Goal: Task Accomplishment & Management: Use online tool/utility

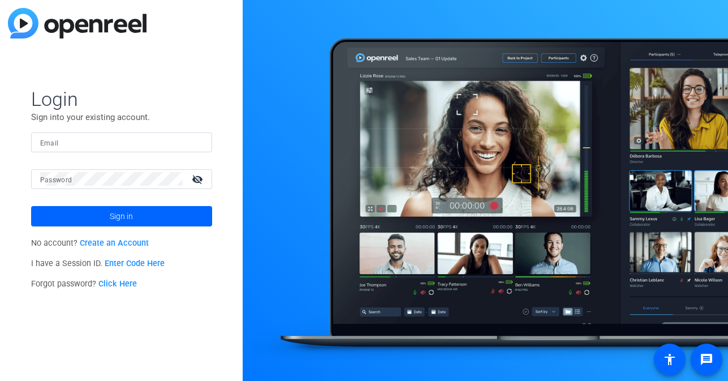
click at [154, 135] on input "Email" at bounding box center [121, 142] width 163 height 14
type input "jcho@openreel.com"
click at [31, 206] on button "Sign in" at bounding box center [121, 216] width 181 height 20
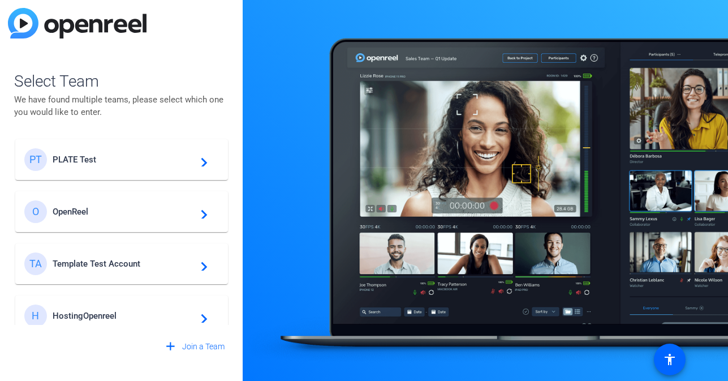
click at [70, 153] on div "PT PLATE Test navigate_next" at bounding box center [121, 159] width 195 height 23
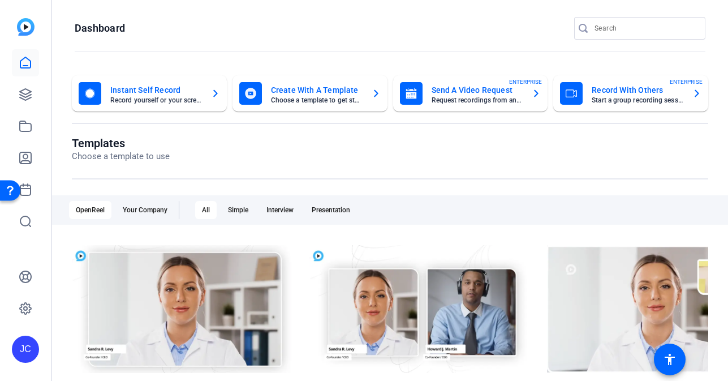
click at [432, 102] on mat-card-subtitle "Request recordings from anyone, anywhere" at bounding box center [478, 100] width 92 height 7
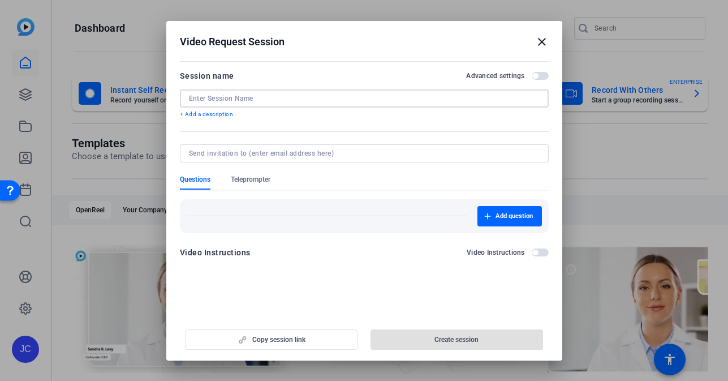
click at [309, 95] on input at bounding box center [364, 98] width 351 height 9
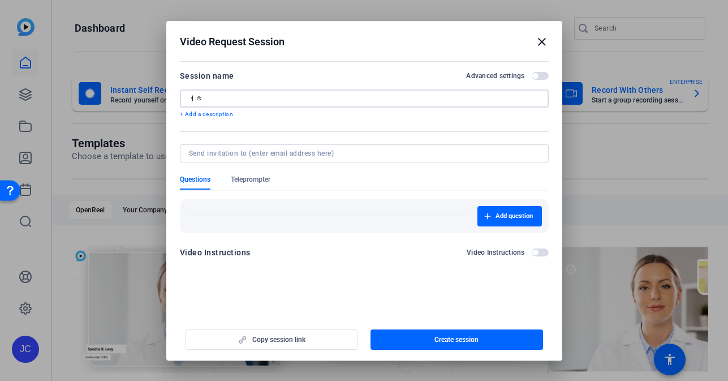
type input "ㅕ"
type input "ugc session"
click at [424, 343] on span "button" at bounding box center [457, 339] width 173 height 27
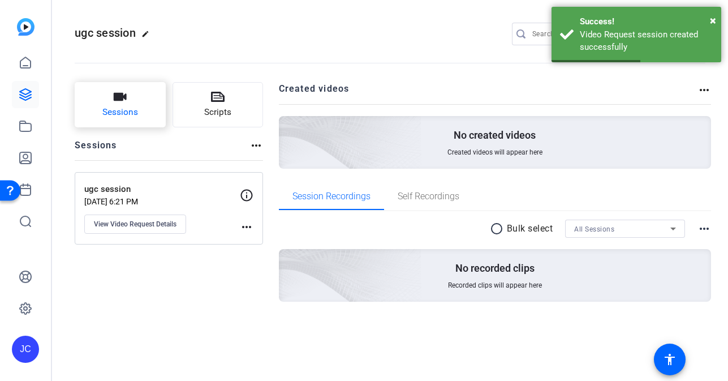
click at [112, 110] on span "Sessions" at bounding box center [120, 112] width 36 height 13
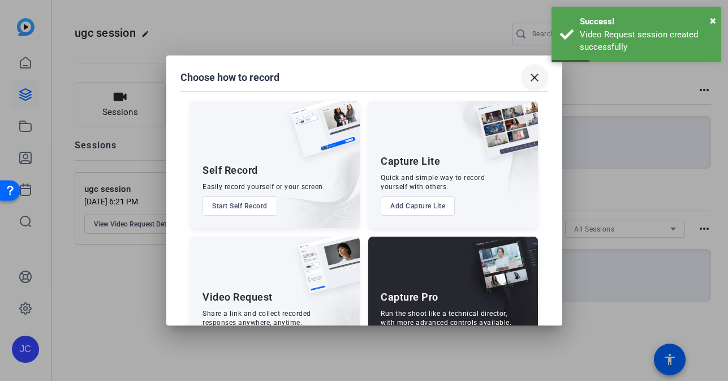
click at [530, 78] on mat-icon "close" at bounding box center [535, 78] width 14 height 14
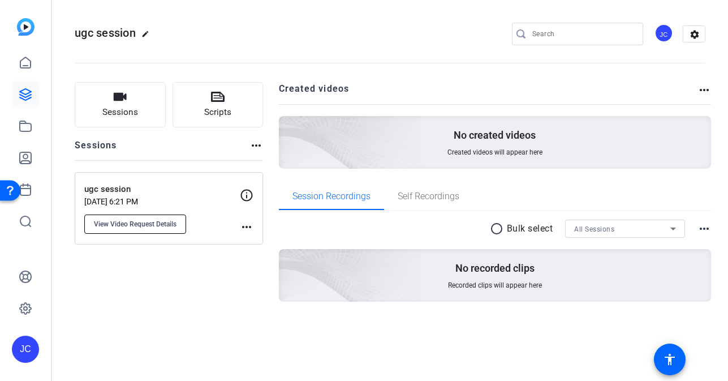
click at [153, 225] on span "View Video Request Details" at bounding box center [135, 224] width 83 height 9
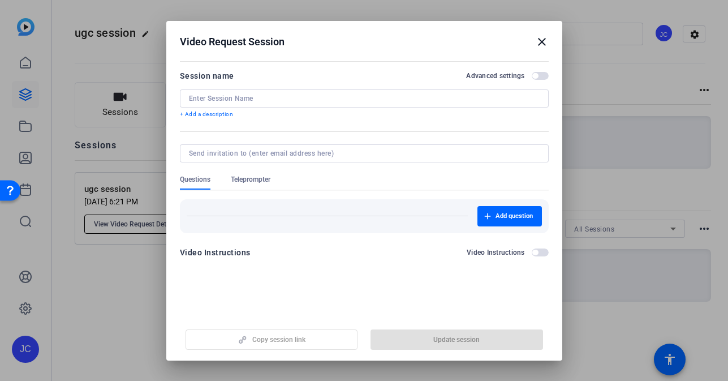
type input "ugc session"
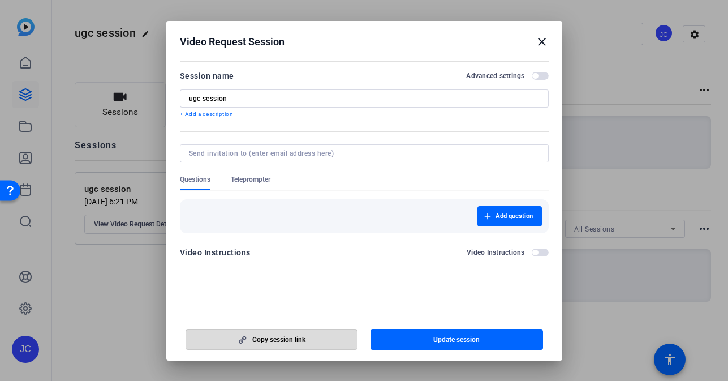
click at [329, 338] on span "button" at bounding box center [271, 339] width 171 height 27
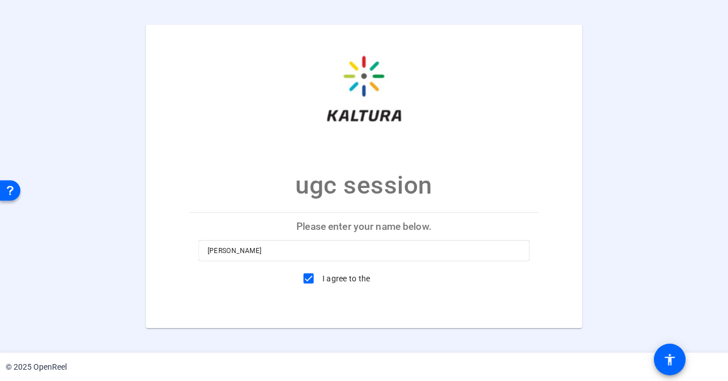
click at [430, 284] on div "I agree to the Terms Of Service" at bounding box center [365, 278] width 134 height 23
click at [399, 279] on link "Terms Of Service" at bounding box center [400, 278] width 61 height 9
click at [304, 161] on mat-card-title "ugc session" at bounding box center [363, 113] width 437 height 179
click at [449, 282] on div "I agree to the Terms Of Service" at bounding box center [365, 278] width 332 height 23
click at [238, 280] on div "I agree to the Terms Of Service" at bounding box center [365, 278] width 332 height 23
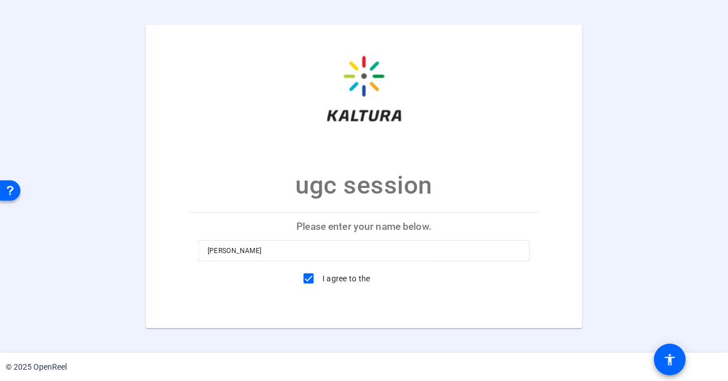
click at [211, 280] on div "I agree to the Terms Of Service" at bounding box center [365, 278] width 332 height 23
click at [359, 114] on img at bounding box center [364, 92] width 113 height 113
click at [492, 192] on mat-card-title "ugc session" at bounding box center [363, 113] width 437 height 179
click at [335, 158] on mat-card-title "ugc session" at bounding box center [363, 113] width 437 height 179
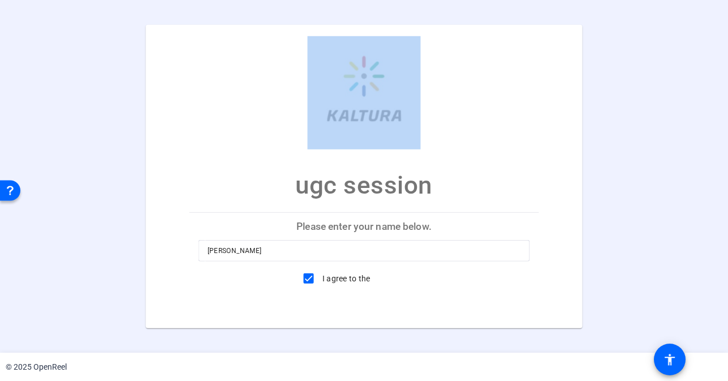
drag, startPoint x: 166, startPoint y: 47, endPoint x: 624, endPoint y: 334, distance: 540.1
click at [624, 334] on openreel-ugc-auth "ugc session Please enter your name below. [PERSON_NAME] I agree to the Terms Of…" at bounding box center [364, 176] width 728 height 353
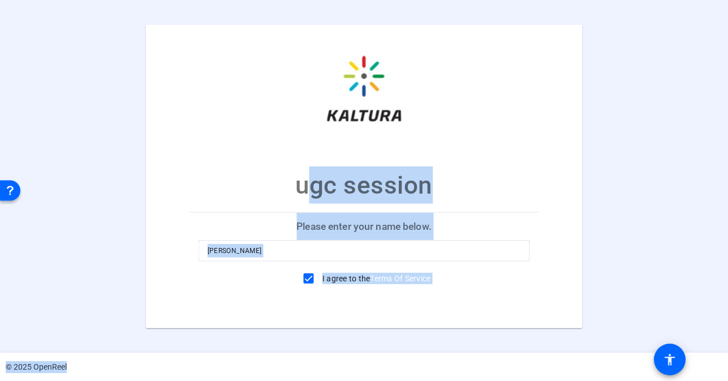
drag, startPoint x: 601, startPoint y: 342, endPoint x: 398, endPoint y: 364, distance: 204.3
click at [398, 364] on div "ugc session Please enter your name below. [PERSON_NAME] I agree to the Terms Of…" at bounding box center [364, 190] width 728 height 381
click at [410, 193] on p "ugc session" at bounding box center [364, 184] width 138 height 37
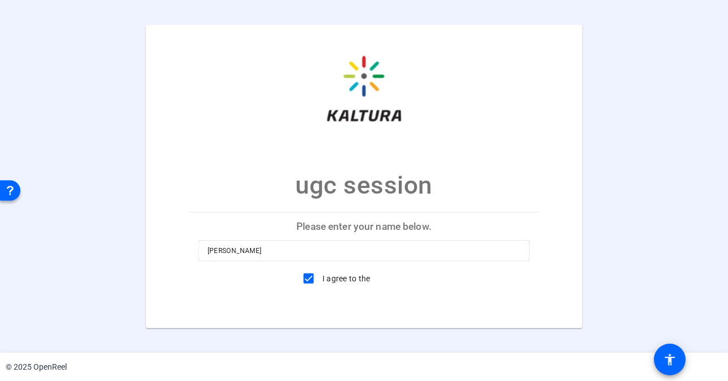
click at [251, 170] on mat-card-title "ugc session" at bounding box center [363, 113] width 437 height 179
click at [362, 227] on p "Please enter your name below." at bounding box center [365, 225] width 350 height 27
click at [257, 240] on div "[PERSON_NAME]" at bounding box center [365, 251] width 314 height 22
click at [253, 252] on input "[PERSON_NAME]" at bounding box center [365, 251] width 314 height 14
type input "[PERSON_NAME] xcfvfsdf"
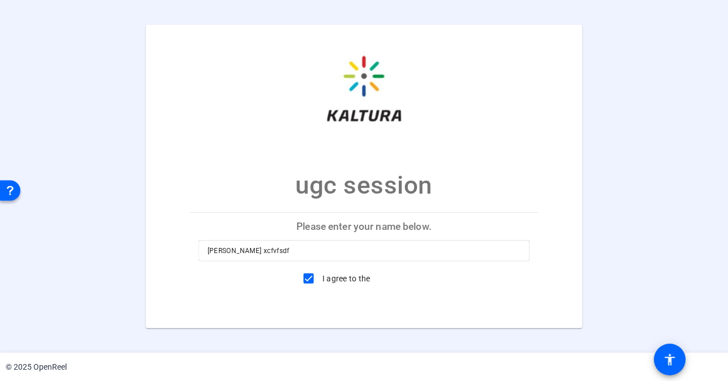
click at [645, 129] on div "ugc session Please enter your name below. [PERSON_NAME] xcfvfsdf I agree to the…" at bounding box center [364, 175] width 728 height 303
click at [493, 151] on mat-card-title "ugc session" at bounding box center [363, 113] width 437 height 179
click at [676, 228] on div "ugc session Please enter your name below. [PERSON_NAME] xcfvfsdf I agree to the…" at bounding box center [364, 175] width 728 height 303
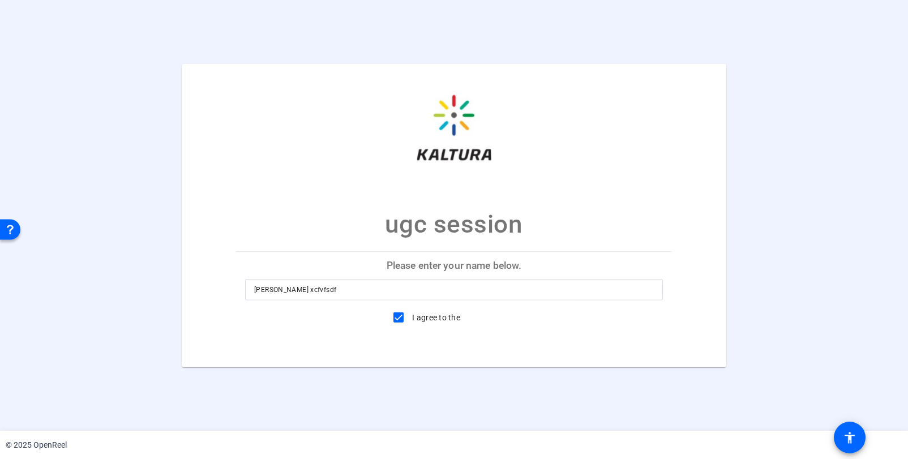
click at [728, 220] on div "ugc session Please enter your name below. [PERSON_NAME] xcfvfsdf I agree to the…" at bounding box center [454, 214] width 908 height 303
click at [392, 205] on p "ugc session" at bounding box center [454, 223] width 138 height 37
click at [346, 289] on input "[PERSON_NAME] xcfvfsdf" at bounding box center [454, 290] width 400 height 14
click at [225, 54] on openreel-ugc-auth "ugc session Please enter your name below. [PERSON_NAME] xcfvfsdf I agree to the…" at bounding box center [454, 215] width 908 height 431
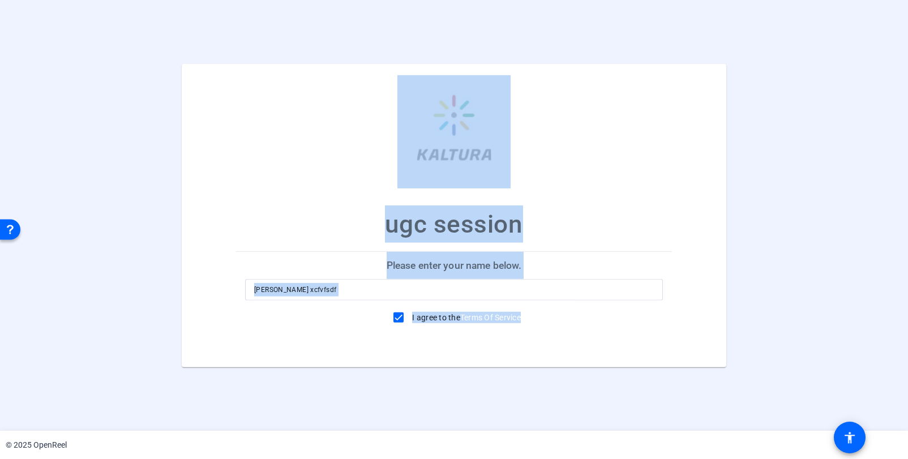
drag, startPoint x: 141, startPoint y: 20, endPoint x: 563, endPoint y: 320, distance: 517.4
click at [563, 320] on openreel-ugc-auth "ugc session Please enter your name below. [PERSON_NAME] xcfvfsdf I agree to the…" at bounding box center [454, 215] width 908 height 431
click at [457, 355] on span at bounding box center [453, 343] width 43 height 27
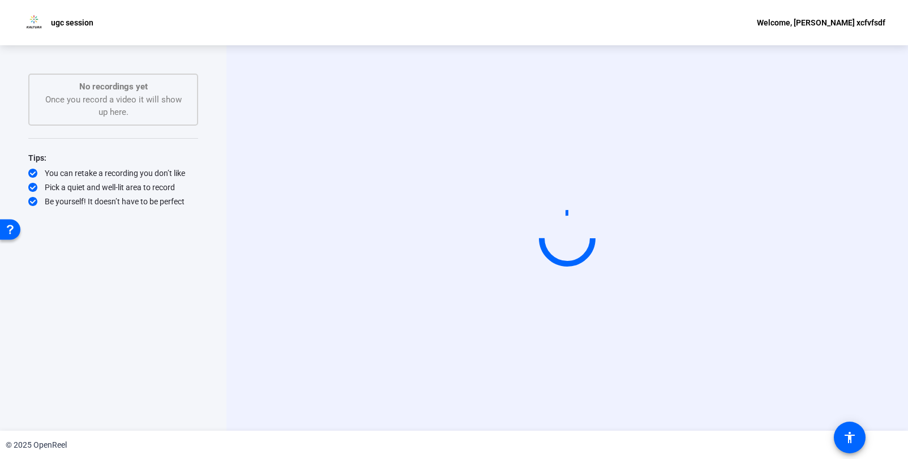
click at [219, 315] on div "Start Recording No recordings yet Once you record a video it will show up here.…" at bounding box center [113, 237] width 226 height 385
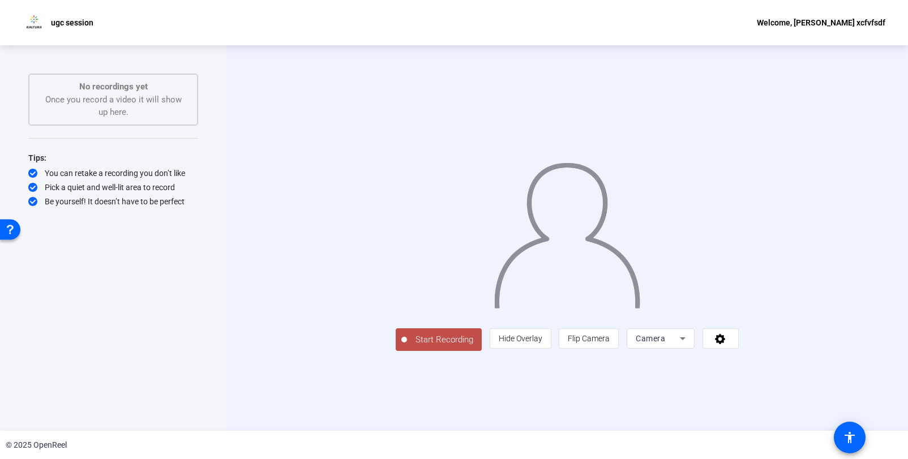
click at [407, 346] on span "Start Recording" at bounding box center [444, 339] width 75 height 13
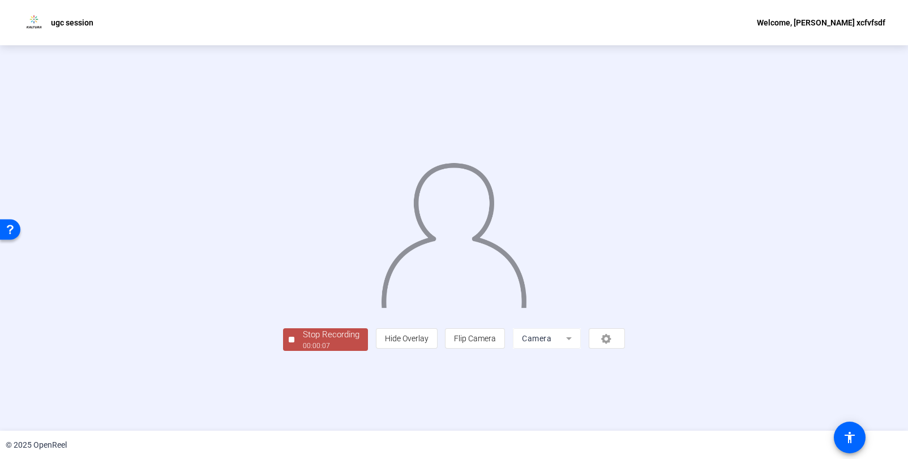
click at [303, 341] on div "Stop Recording" at bounding box center [331, 334] width 57 height 13
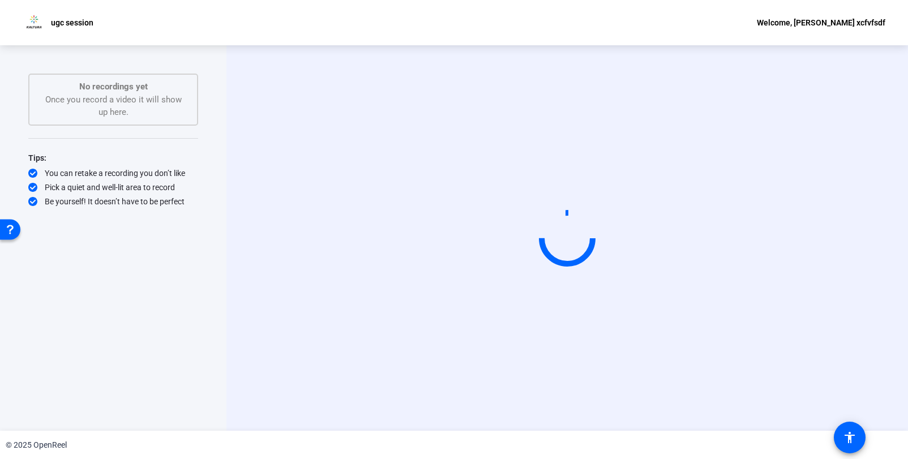
click at [123, 263] on div "Start Recording No recordings yet Once you record a video it will show up here.…" at bounding box center [113, 226] width 170 height 305
